Goal: Task Accomplishment & Management: Complete application form

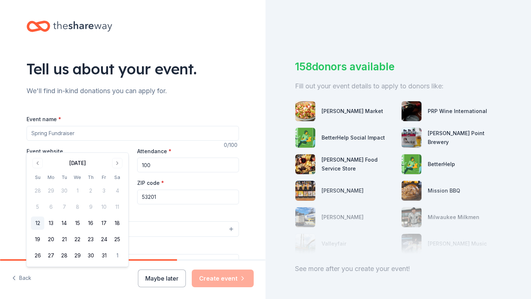
scroll to position [53, 0]
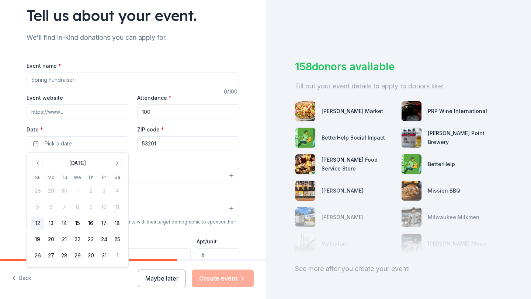
click at [102, 83] on input "Event name *" at bounding box center [133, 80] width 212 height 15
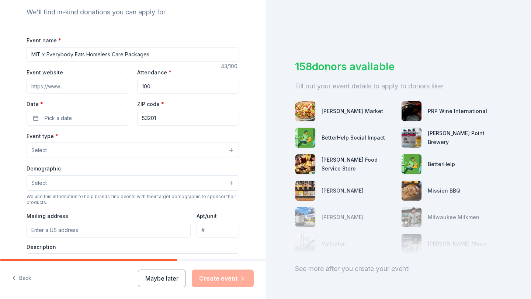
scroll to position [88, 0]
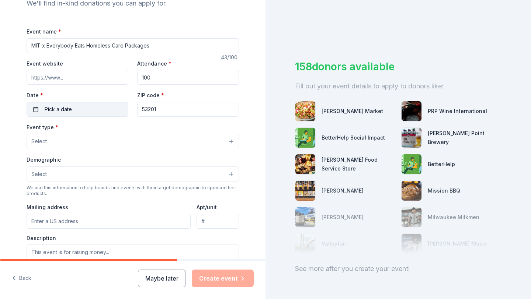
type input "MIT x Everybody Eats Homeless Care Packages"
click at [55, 111] on span "Pick a date" at bounding box center [58, 109] width 27 height 9
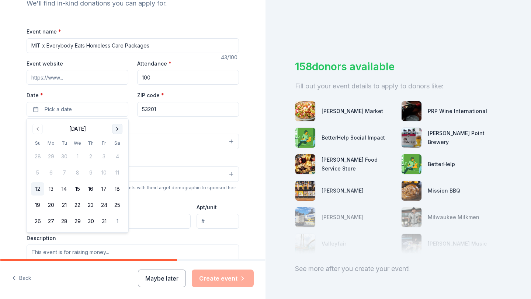
click at [115, 127] on button "Go to next month" at bounding box center [117, 129] width 10 height 10
click at [53, 172] on button "3" at bounding box center [50, 172] width 13 height 13
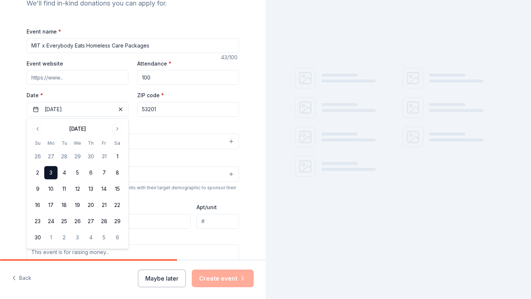
click at [159, 111] on input "53201" at bounding box center [188, 109] width 102 height 15
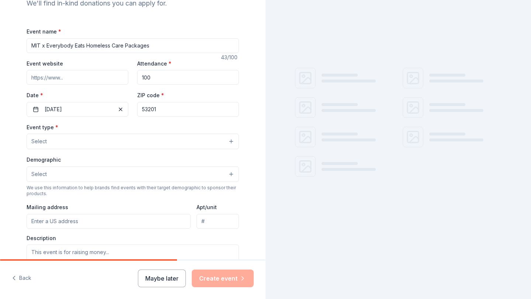
drag, startPoint x: 204, startPoint y: 83, endPoint x: 269, endPoint y: 4, distance: 102.2
click at [204, 80] on input "100" at bounding box center [188, 77] width 102 height 15
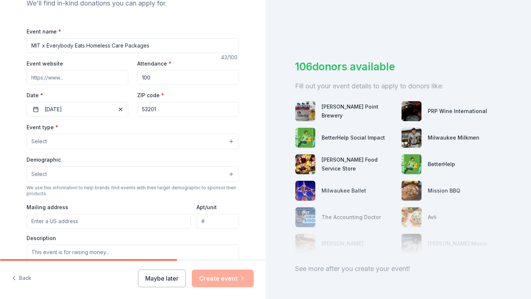
click at [163, 106] on input "53201" at bounding box center [188, 109] width 102 height 15
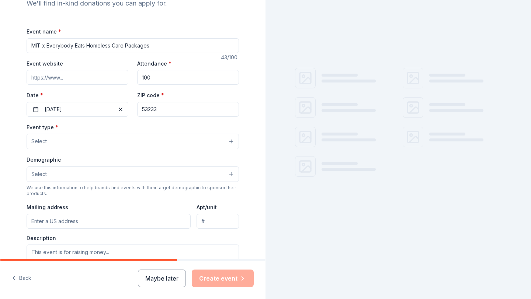
type input "53233"
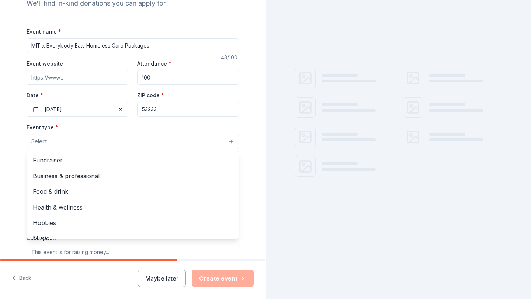
click at [144, 143] on button "Select" at bounding box center [133, 141] width 212 height 15
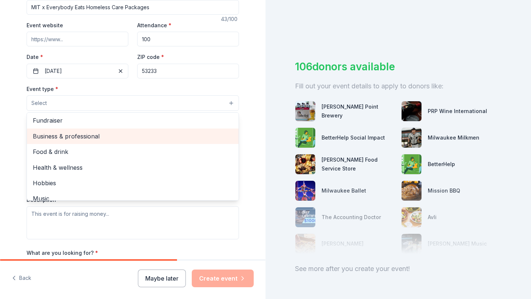
scroll to position [0, 0]
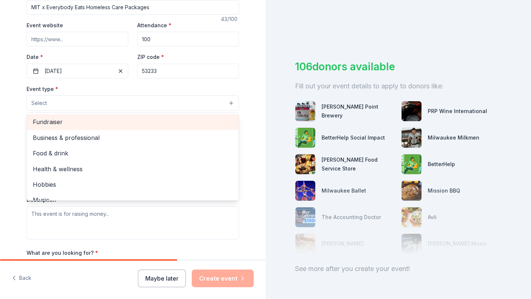
click at [115, 116] on div "Fundraiser" at bounding box center [133, 121] width 212 height 15
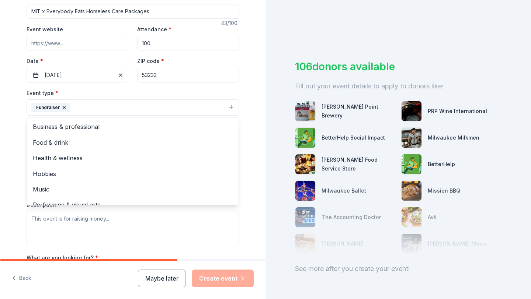
scroll to position [128, 0]
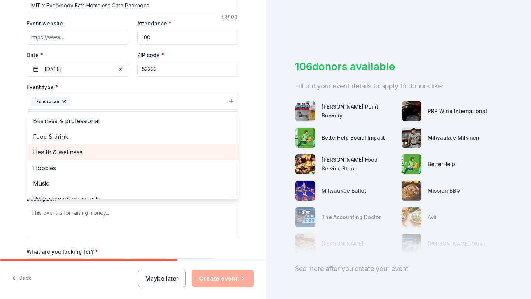
click at [100, 154] on span "Health & wellness" at bounding box center [133, 152] width 200 height 10
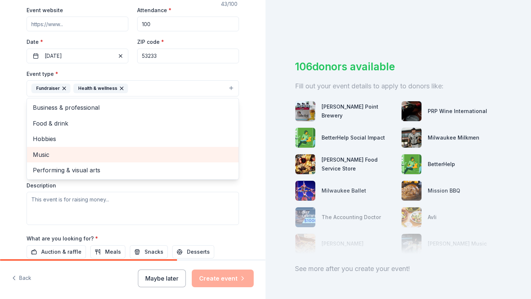
scroll to position [143, 0]
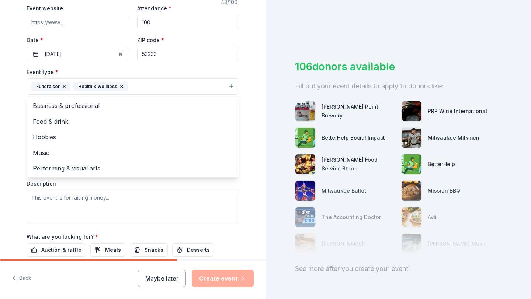
click at [0, 150] on div "Tell us about your event. We'll find in-kind donations you can apply for. Event…" at bounding box center [132, 102] width 265 height 491
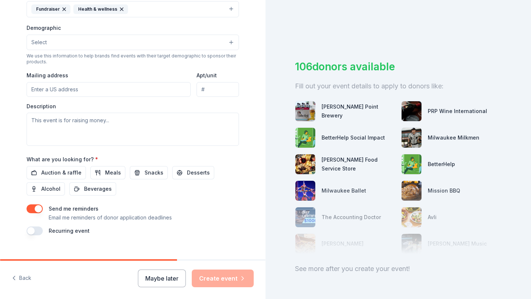
scroll to position [232, 0]
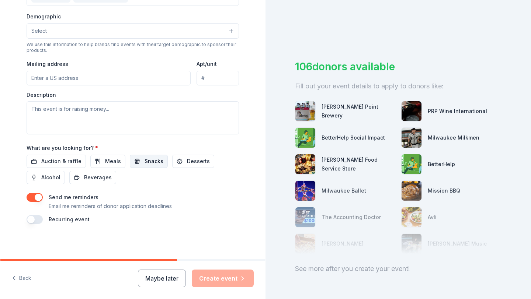
click at [149, 160] on span "Snacks" at bounding box center [153, 161] width 19 height 9
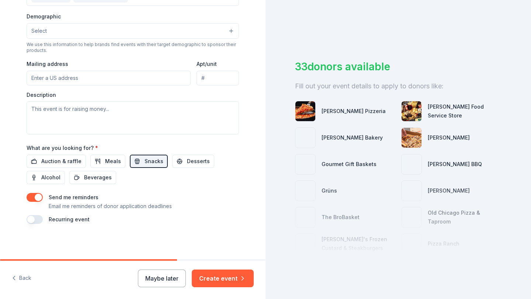
scroll to position [11, 0]
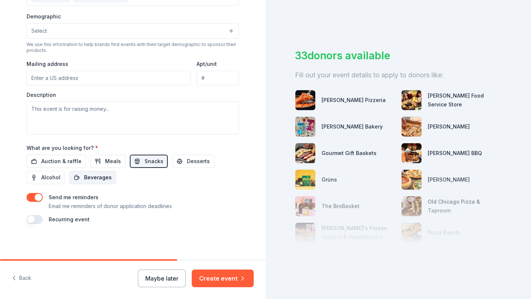
click at [105, 176] on span "Beverages" at bounding box center [98, 177] width 28 height 9
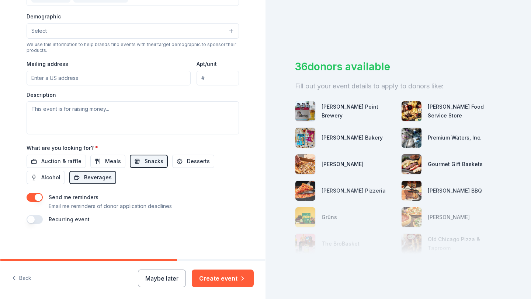
click at [108, 176] on span "Beverages" at bounding box center [98, 177] width 28 height 9
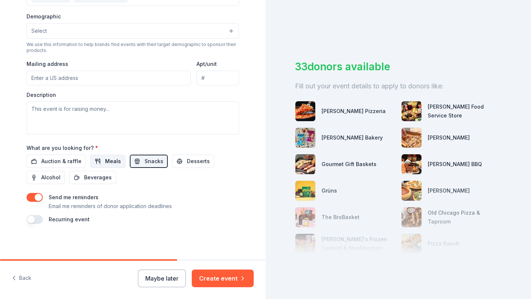
click at [106, 158] on span "Meals" at bounding box center [113, 161] width 16 height 9
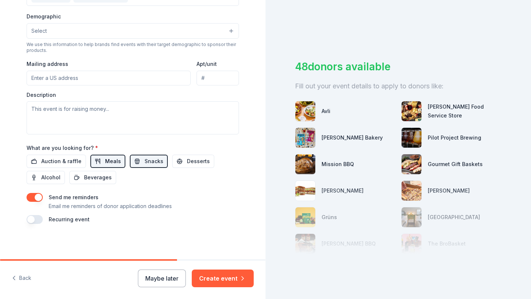
click at [106, 158] on span "Meals" at bounding box center [113, 161] width 16 height 9
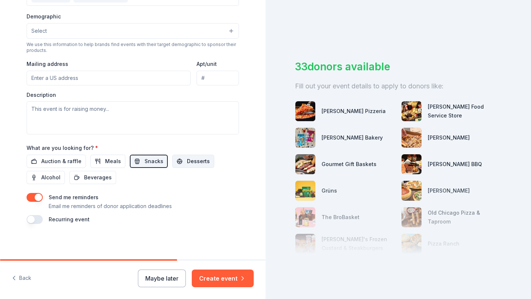
click at [192, 165] on span "Desserts" at bounding box center [198, 161] width 23 height 9
click at [191, 159] on span "Desserts" at bounding box center [198, 161] width 23 height 9
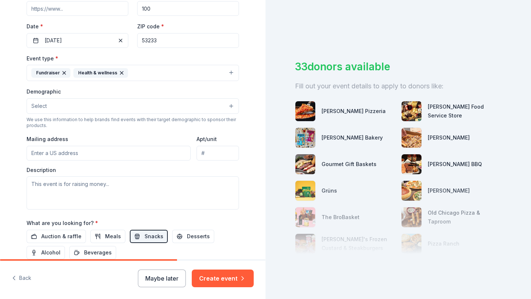
scroll to position [181, 0]
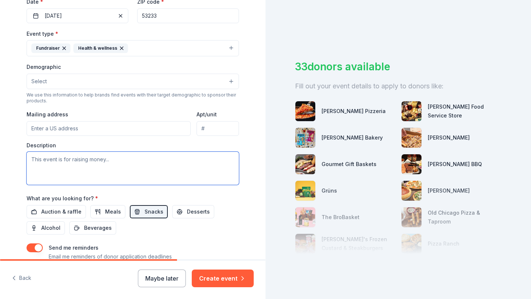
click at [152, 157] on textarea at bounding box center [133, 168] width 212 height 33
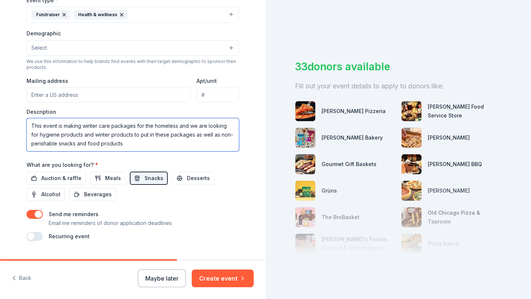
scroll to position [232, 0]
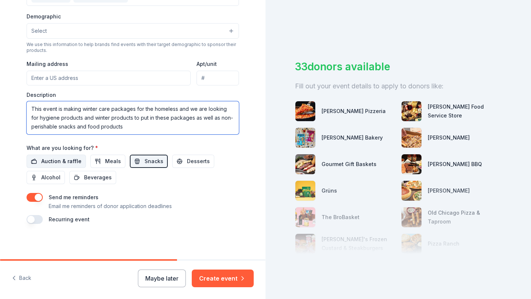
type textarea "This event is making winter care packages for the homeless and we are looking f…"
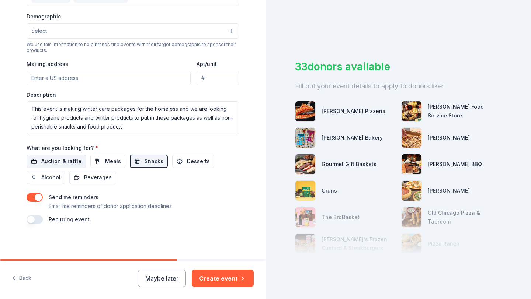
click at [68, 157] on span "Auction & raffle" at bounding box center [61, 161] width 40 height 9
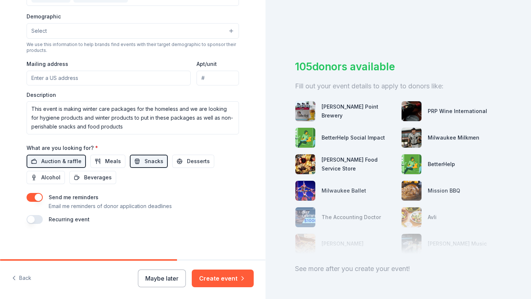
scroll to position [0, 0]
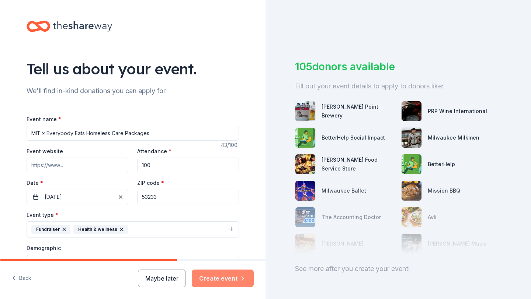
click at [231, 279] on button "Create event" at bounding box center [223, 279] width 62 height 18
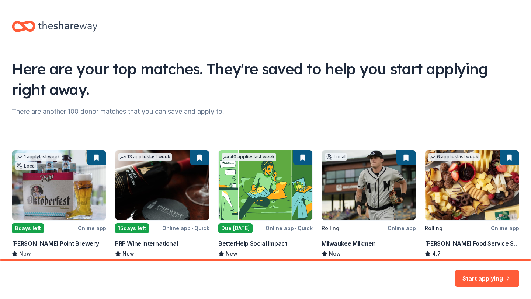
scroll to position [50, 0]
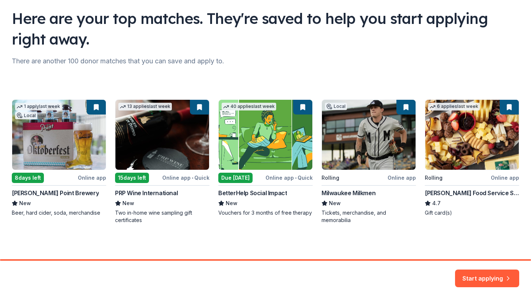
click at [263, 197] on div "1 apply last week Local 8 days left Online app Stevens Point Brewery New Beer, …" at bounding box center [265, 161] width 507 height 125
click at [267, 192] on div "1 apply last week Local 8 days left Online app Stevens Point Brewery New Beer, …" at bounding box center [265, 161] width 507 height 125
click at [500, 274] on button "Start applying" at bounding box center [487, 274] width 64 height 18
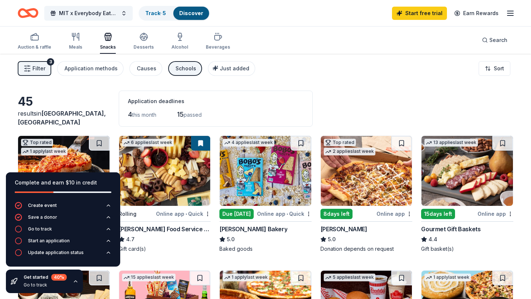
click at [236, 228] on div "Bobo's Bakery" at bounding box center [253, 229] width 68 height 9
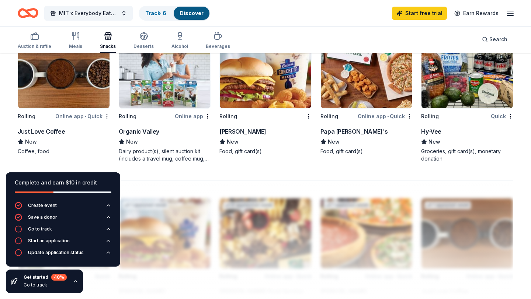
scroll to position [500, 0]
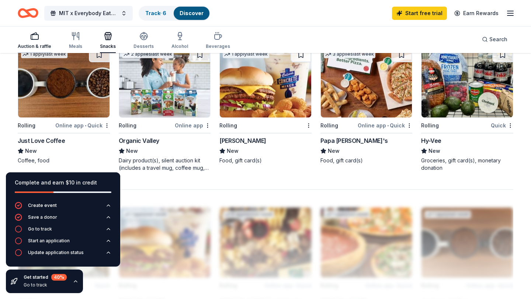
click at [39, 38] on div "button" at bounding box center [35, 36] width 34 height 9
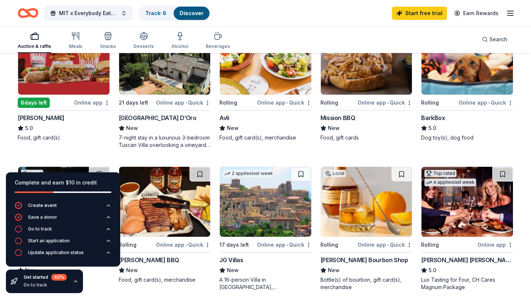
scroll to position [402, 0]
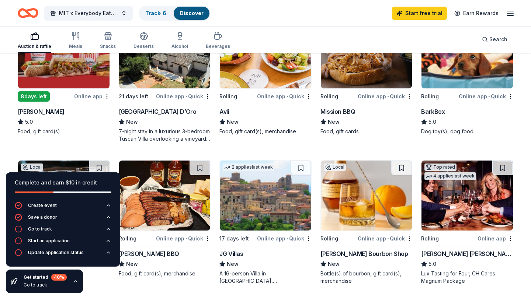
click at [229, 96] on div "Rolling" at bounding box center [228, 96] width 18 height 9
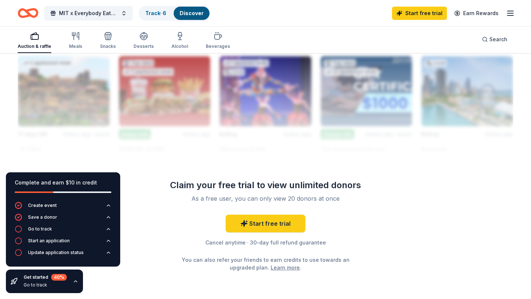
scroll to position [701, 0]
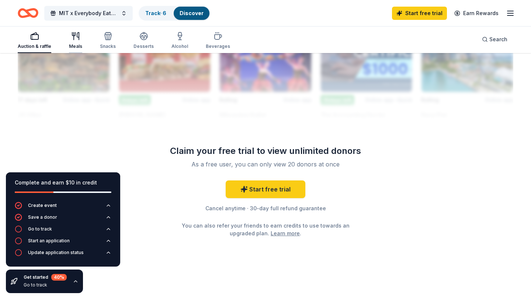
click at [77, 41] on div "Meals" at bounding box center [75, 41] width 13 height 18
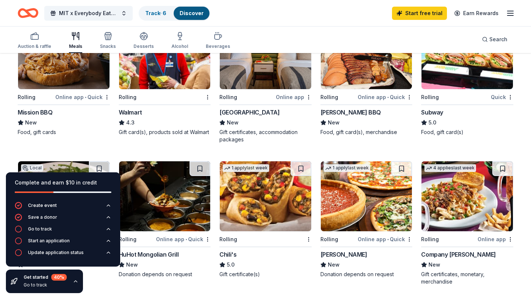
scroll to position [395, 0]
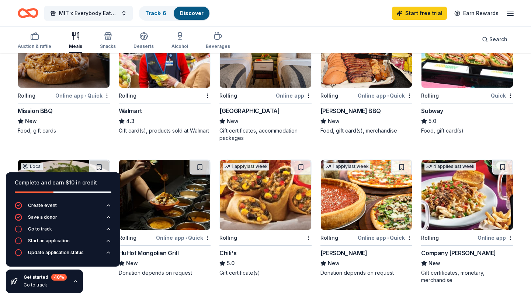
click at [139, 130] on div "Gift card(s), products sold at Walmart" at bounding box center [165, 130] width 92 height 7
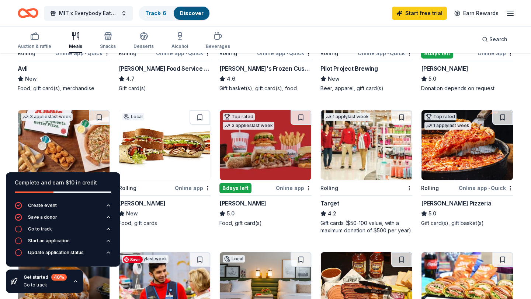
scroll to position [102, 0]
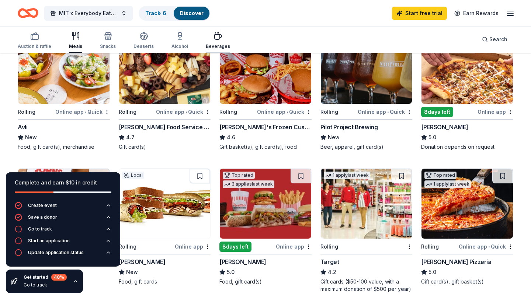
click at [210, 44] on div "Beverages" at bounding box center [218, 46] width 24 height 6
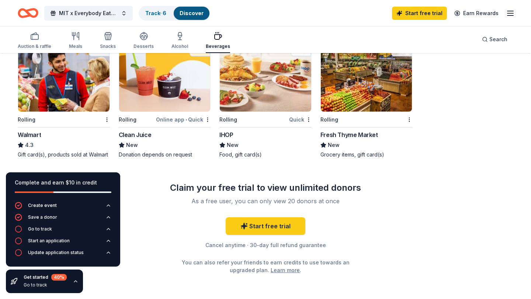
scroll to position [375, 0]
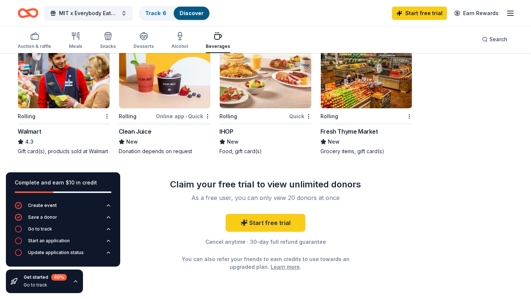
click at [357, 131] on div "Fresh Thyme Market" at bounding box center [348, 131] width 57 height 9
click at [172, 34] on div "button" at bounding box center [179, 36] width 17 height 9
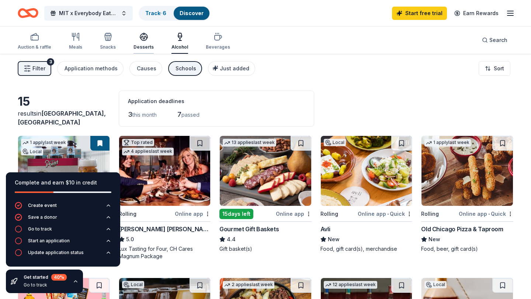
click at [136, 34] on div "button" at bounding box center [143, 36] width 20 height 9
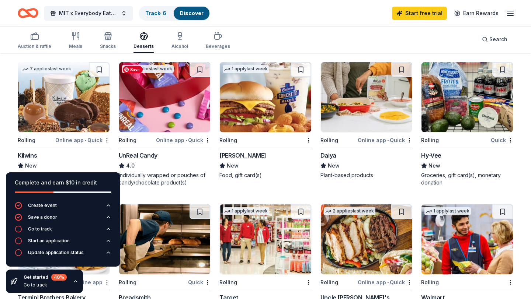
scroll to position [214, 0]
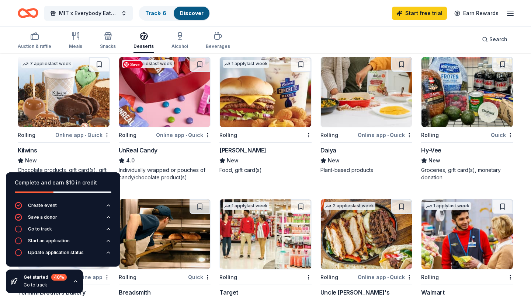
click at [149, 110] on img at bounding box center [164, 92] width 91 height 70
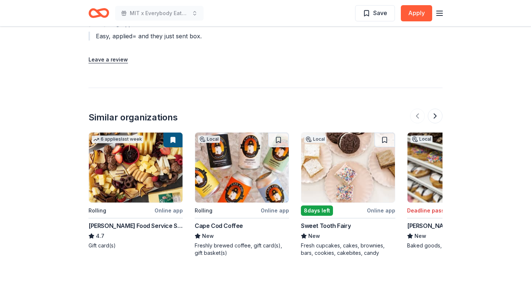
scroll to position [782, 0]
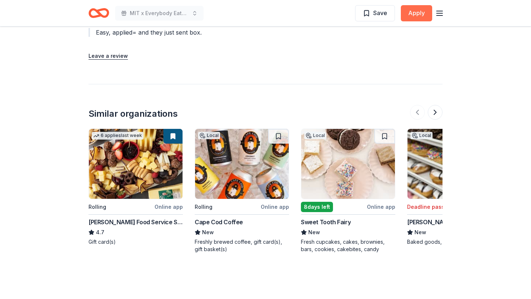
click at [415, 11] on button "Apply" at bounding box center [416, 13] width 31 height 16
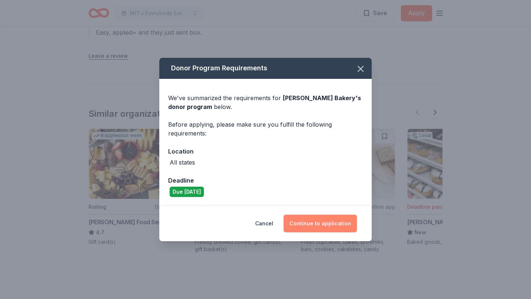
click at [315, 224] on button "Continue to application" at bounding box center [319, 224] width 73 height 18
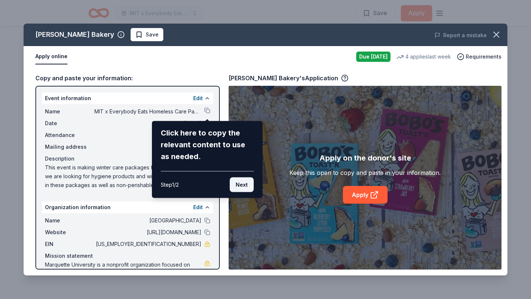
click at [251, 186] on button "Next" at bounding box center [242, 185] width 24 height 15
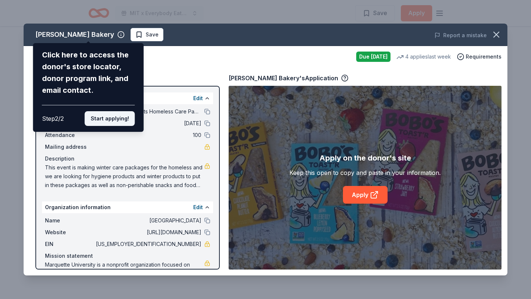
click at [113, 118] on button "Start applying!" at bounding box center [110, 118] width 50 height 15
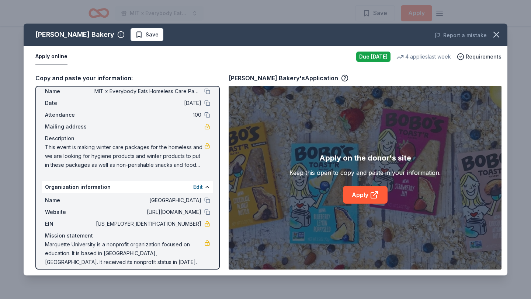
scroll to position [27, 0]
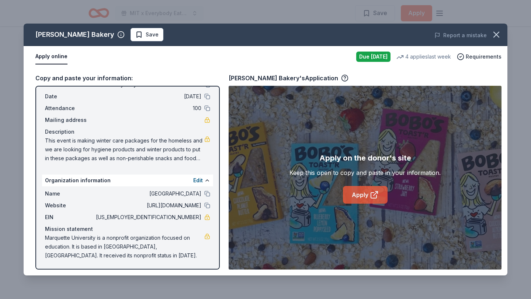
click at [353, 195] on link "Apply" at bounding box center [365, 195] width 45 height 18
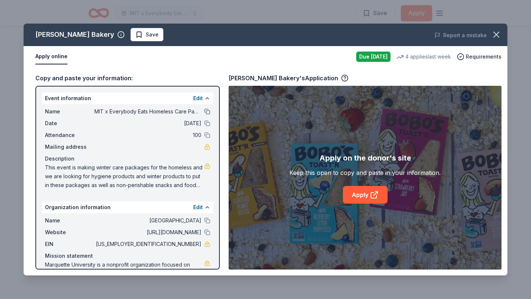
click at [208, 109] on button at bounding box center [207, 112] width 6 height 6
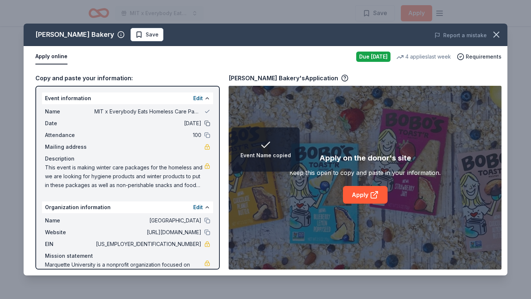
click at [207, 126] on button at bounding box center [207, 123] width 6 height 6
click at [209, 136] on button at bounding box center [207, 135] width 6 height 6
click at [209, 220] on button at bounding box center [207, 221] width 6 height 6
click at [207, 233] on button at bounding box center [207, 233] width 6 height 6
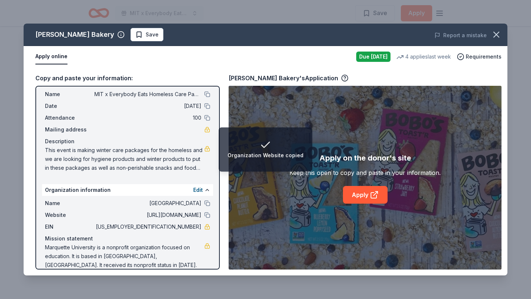
scroll to position [27, 0]
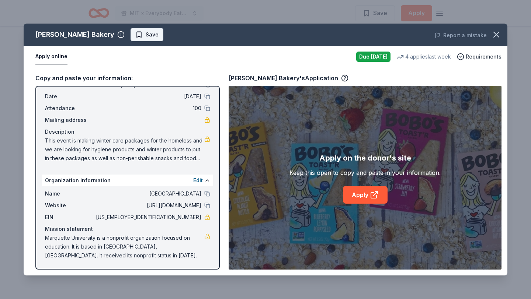
click at [130, 41] on button "Save" at bounding box center [146, 34] width 33 height 13
click at [377, 196] on icon at bounding box center [374, 195] width 9 height 9
click at [498, 36] on icon "button" at bounding box center [496, 34] width 10 height 10
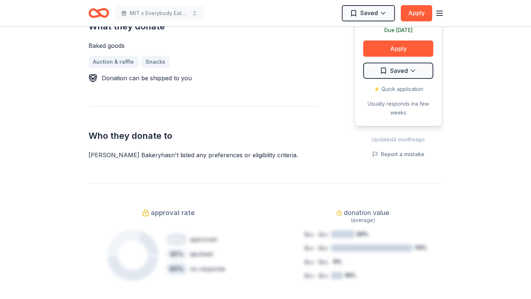
scroll to position [312, 0]
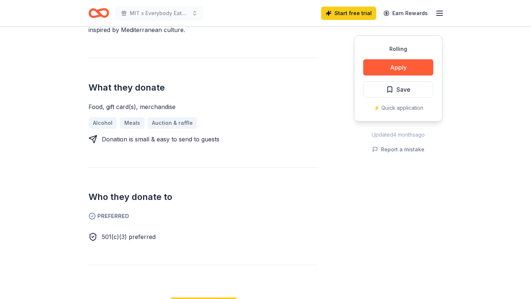
scroll to position [276, 0]
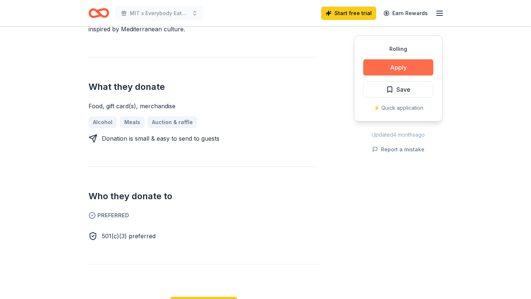
click at [377, 70] on button "Apply" at bounding box center [398, 67] width 70 height 16
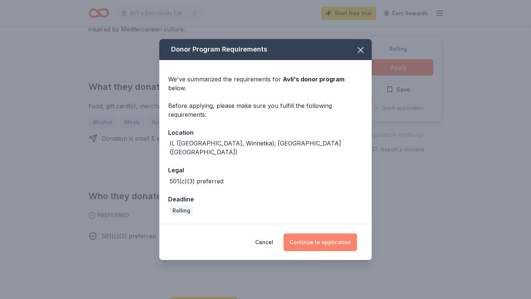
click at [335, 240] on button "Continue to application" at bounding box center [319, 243] width 73 height 18
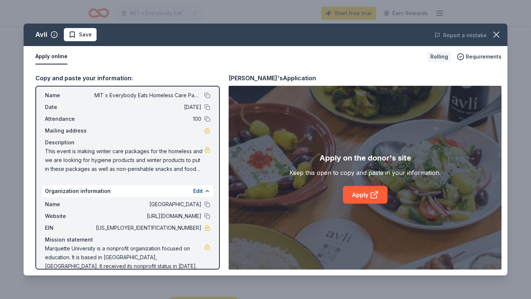
scroll to position [27, 0]
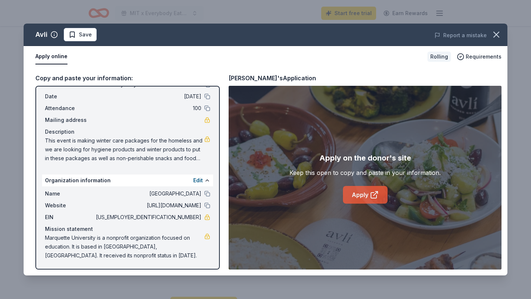
click at [354, 188] on link "Apply" at bounding box center [365, 195] width 45 height 18
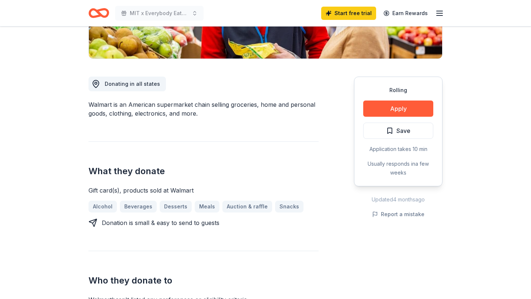
scroll to position [172, 0]
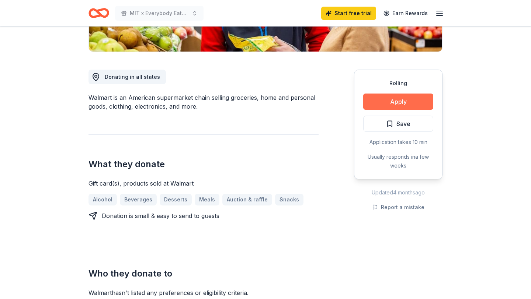
click at [399, 106] on button "Apply" at bounding box center [398, 102] width 70 height 16
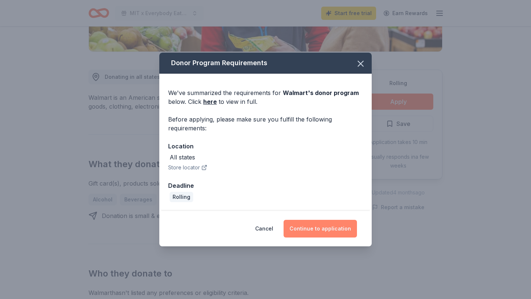
click at [315, 232] on button "Continue to application" at bounding box center [319, 229] width 73 height 18
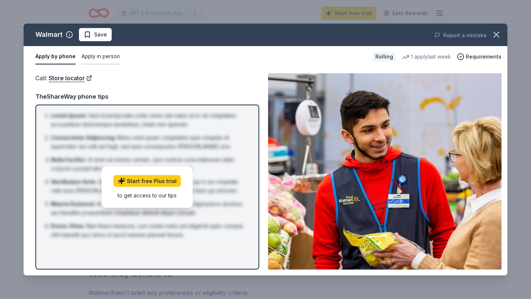
click at [108, 59] on button "Apply in person" at bounding box center [100, 56] width 38 height 15
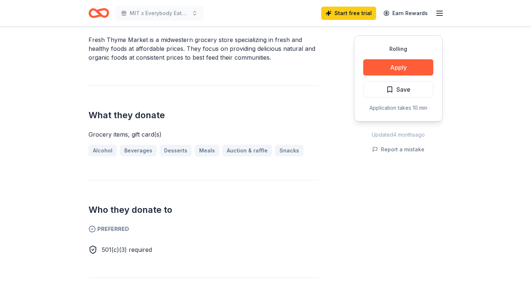
scroll to position [249, 0]
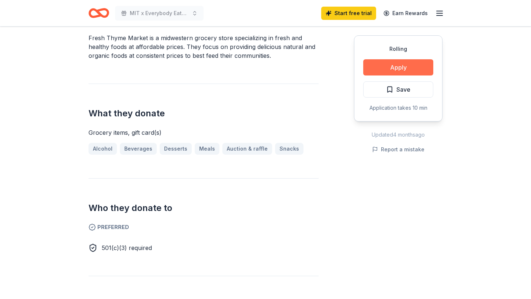
click at [402, 70] on button "Apply" at bounding box center [398, 67] width 70 height 16
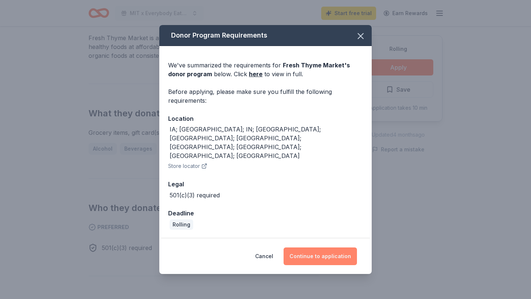
click at [328, 248] on button "Continue to application" at bounding box center [319, 257] width 73 height 18
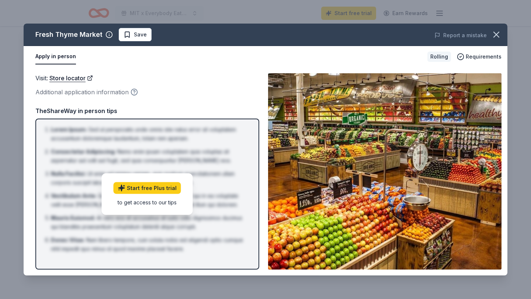
click at [132, 91] on icon "button" at bounding box center [133, 91] width 7 height 7
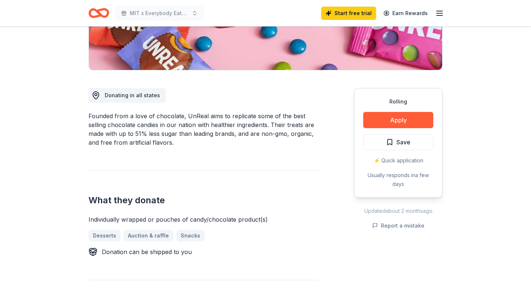
scroll to position [152, 0]
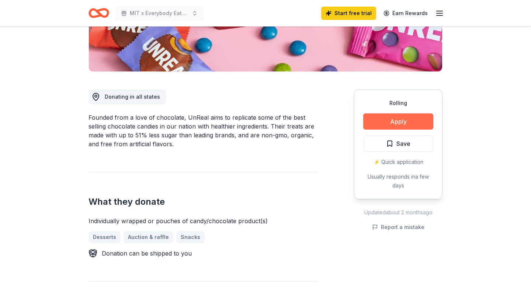
click at [397, 123] on button "Apply" at bounding box center [398, 121] width 70 height 16
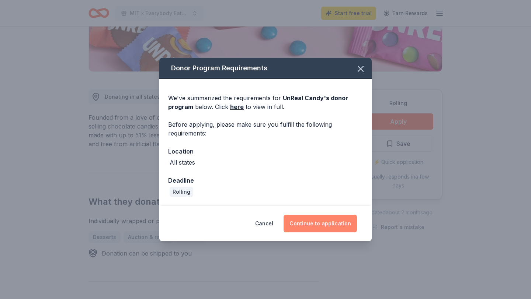
click at [317, 223] on button "Continue to application" at bounding box center [319, 224] width 73 height 18
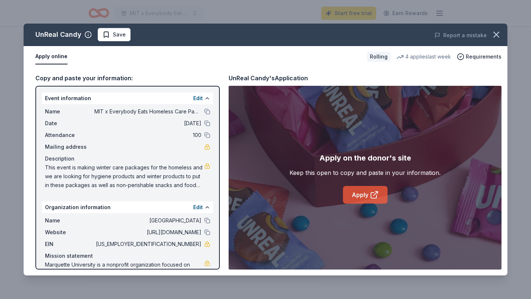
click at [363, 192] on link "Apply" at bounding box center [365, 195] width 45 height 18
